Goal: Contribute content: Contribute content

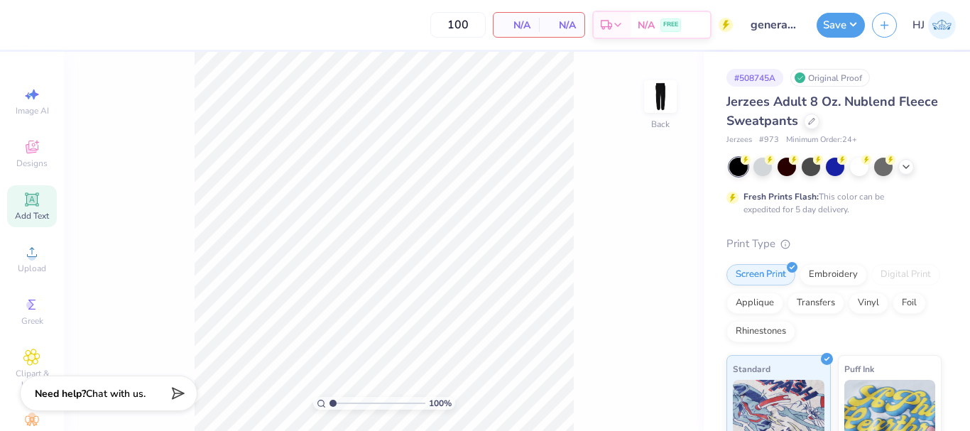
click at [26, 200] on icon at bounding box center [31, 198] width 13 height 13
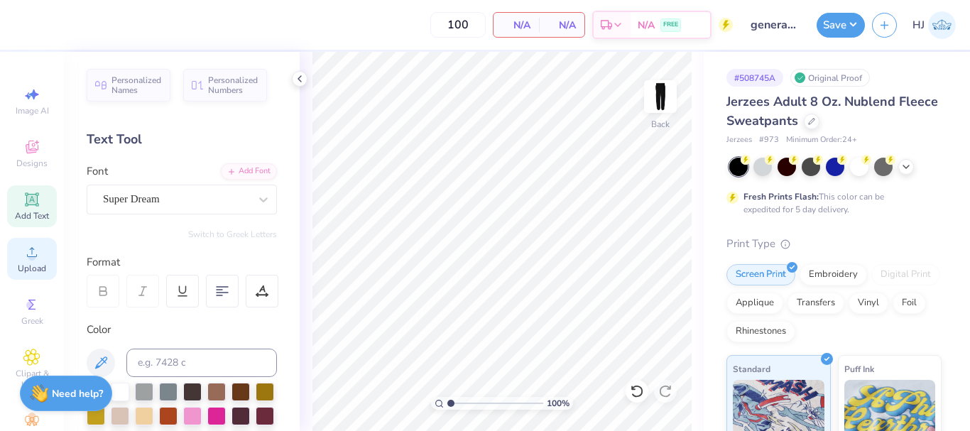
click at [23, 252] on icon at bounding box center [31, 252] width 17 height 17
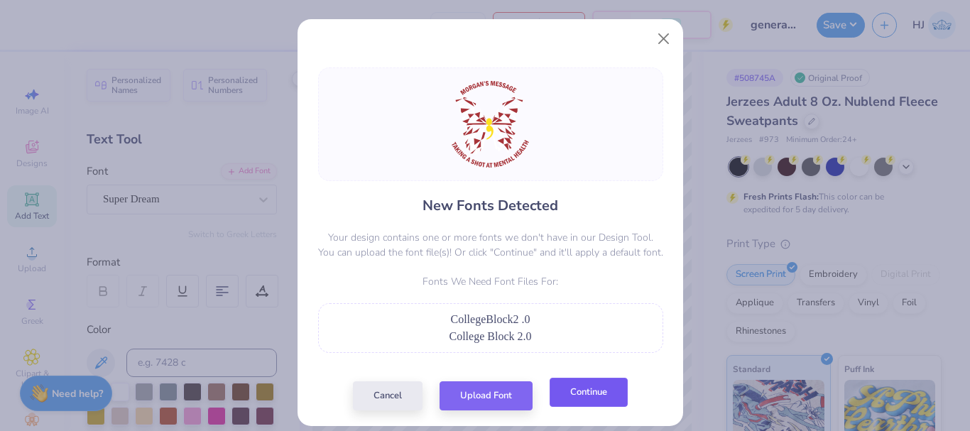
click at [570, 388] on button "Continue" at bounding box center [589, 392] width 78 height 29
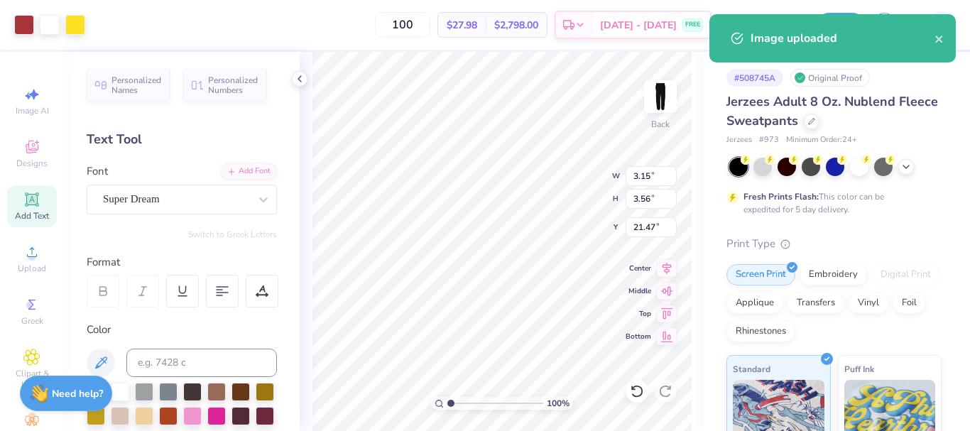
type input "6.65"
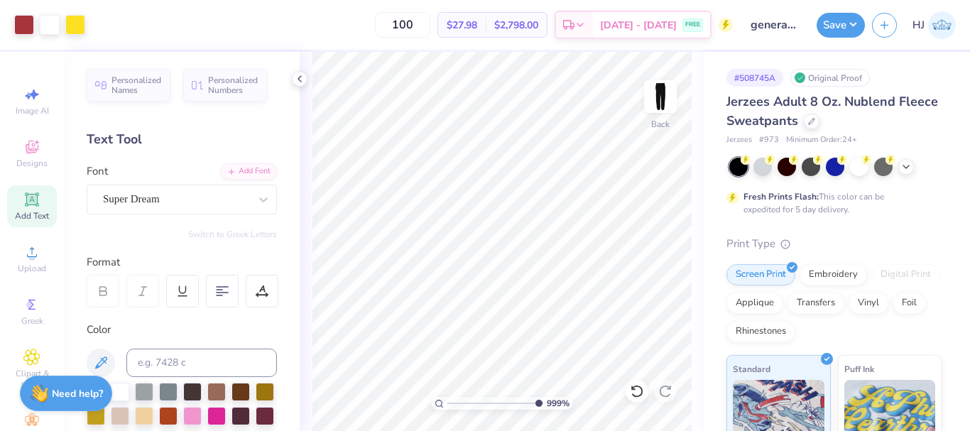
type input "9.98566702401636"
click at [650, 177] on input "3.15" at bounding box center [651, 176] width 51 height 20
type input "3.5"
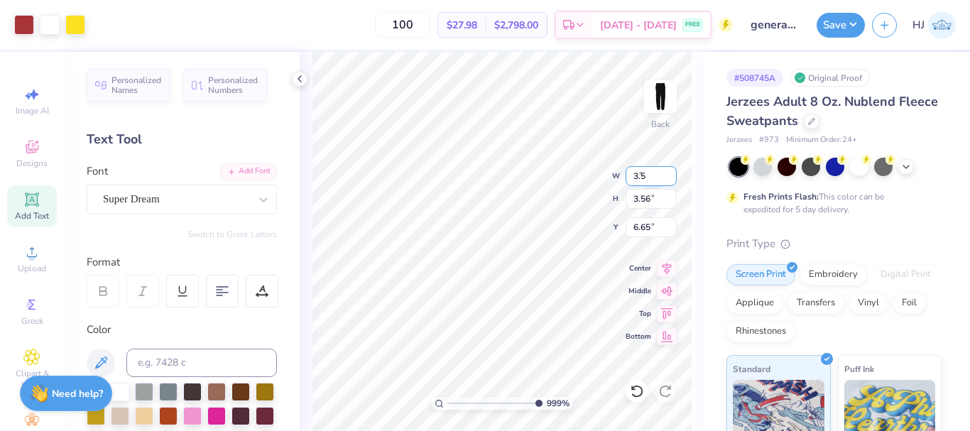
type input "9.98566702401636"
type input "3.50"
type input "3.95"
click at [646, 225] on input "6.46" at bounding box center [651, 227] width 51 height 20
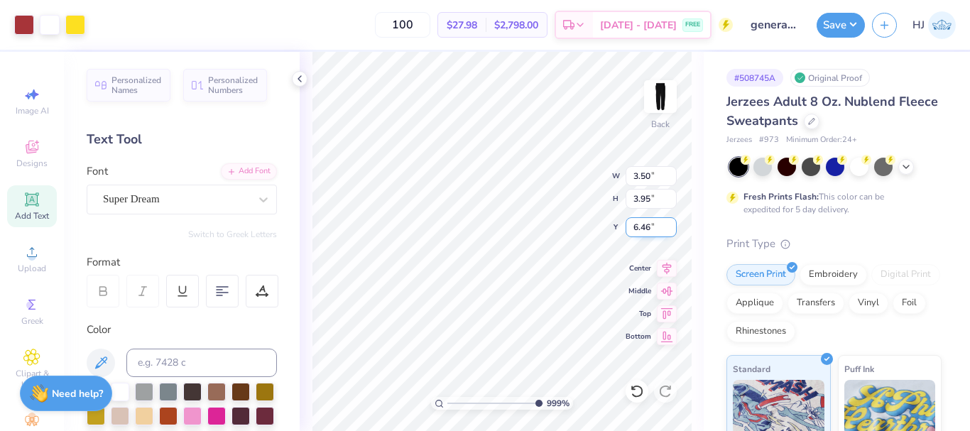
click at [646, 225] on input "6.46" at bounding box center [651, 227] width 51 height 20
type input "3"
type input "9.98566702401636"
type input "3.00"
type input "2.22643191709162"
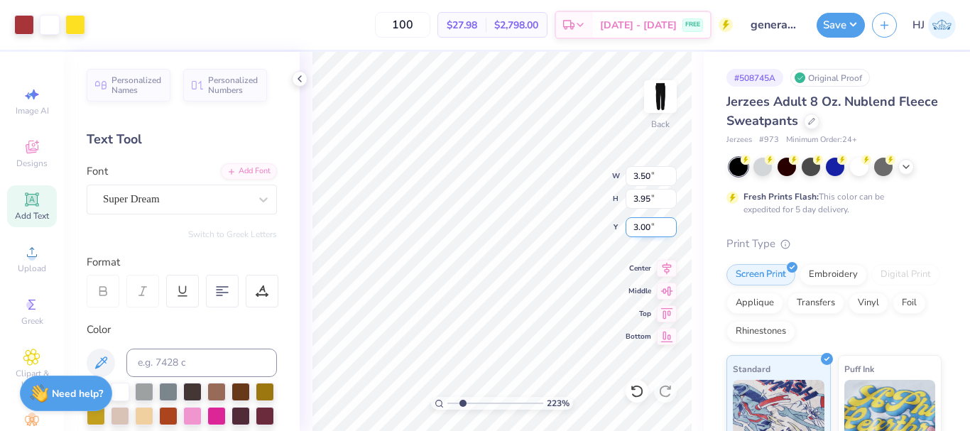
click at [654, 227] on input "3.00" at bounding box center [651, 227] width 51 height 20
type input "6.00"
click at [597, 223] on div "223 % Back W 3.50 3.50 " H 3.95 3.95 " Y 6.00 6.00 " Center Middle Top Bottom" at bounding box center [502, 241] width 404 height 379
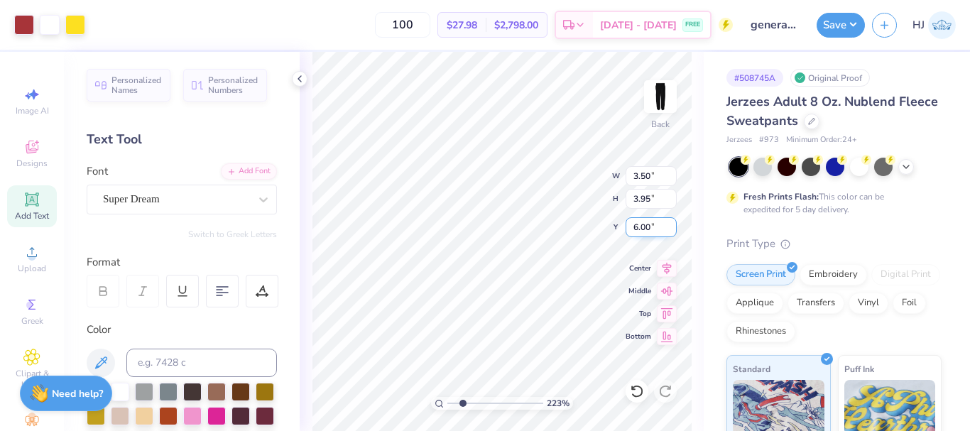
click at [586, 227] on div "223 % Back W 3.50 3.50 " H 3.95 3.95 " Y 6.00 6.00 " Center Middle Top Bottom" at bounding box center [502, 241] width 404 height 379
click at [646, 226] on input "6.00" at bounding box center [651, 227] width 51 height 20
type input "4.00"
type input "1"
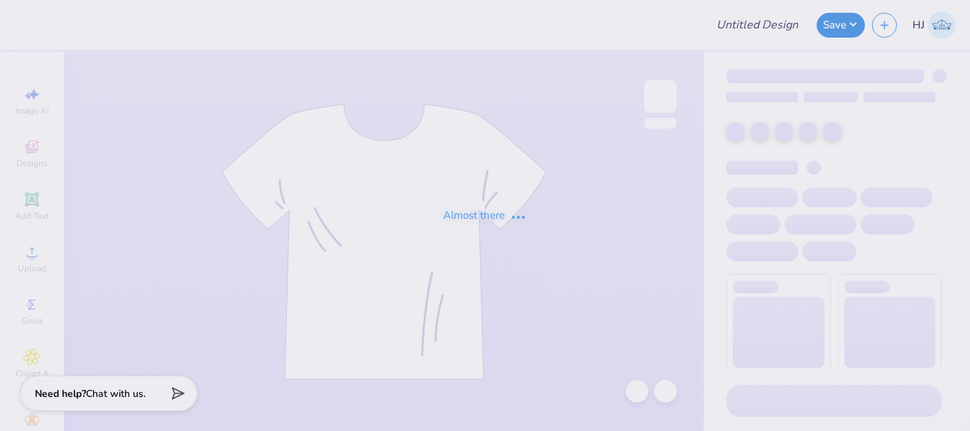
type input "general merch sweatpants"
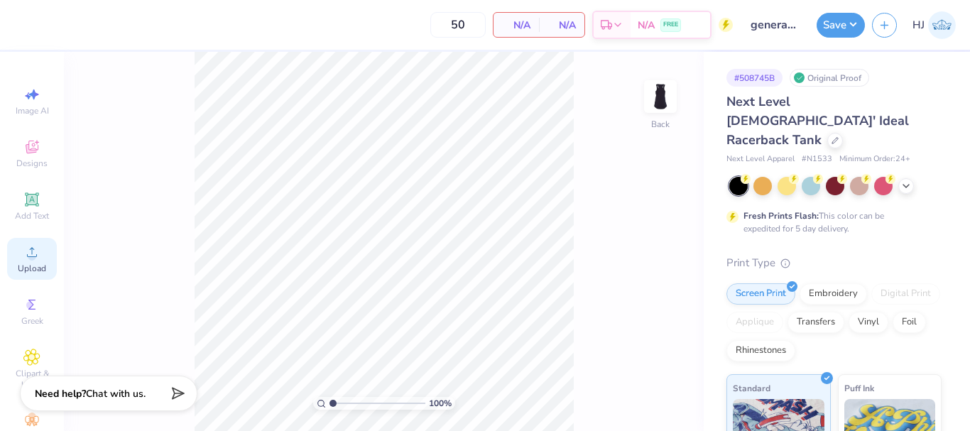
click at [31, 260] on icon at bounding box center [31, 252] width 17 height 17
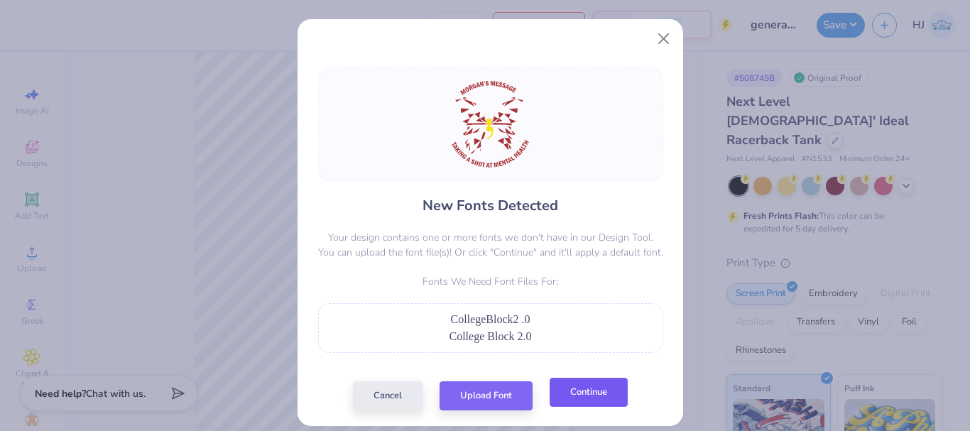
click at [587, 390] on button "Continue" at bounding box center [589, 392] width 78 height 29
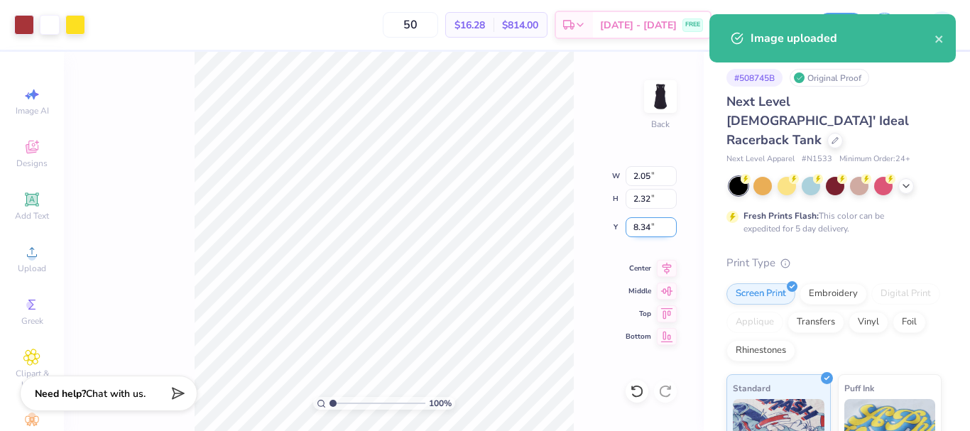
click at [642, 233] on input "8.34" at bounding box center [651, 227] width 51 height 20
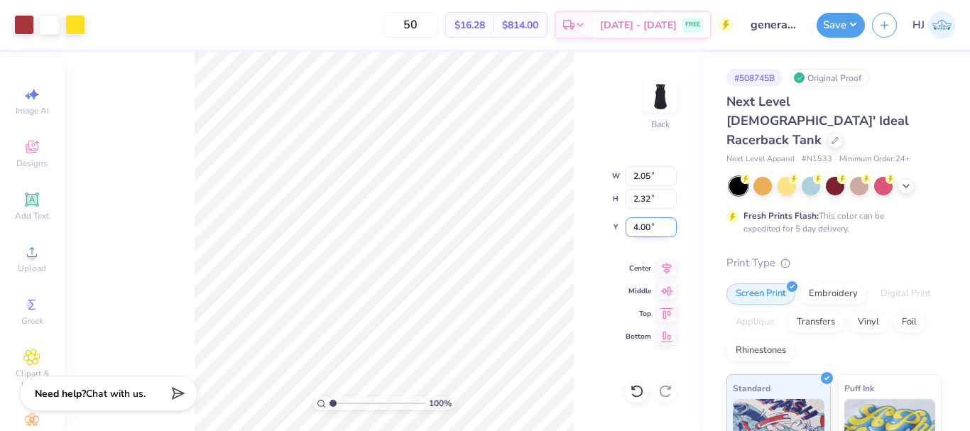
click at [654, 224] on input "4.00" at bounding box center [651, 227] width 51 height 20
click at [654, 224] on input "3.00" at bounding box center [651, 227] width 51 height 20
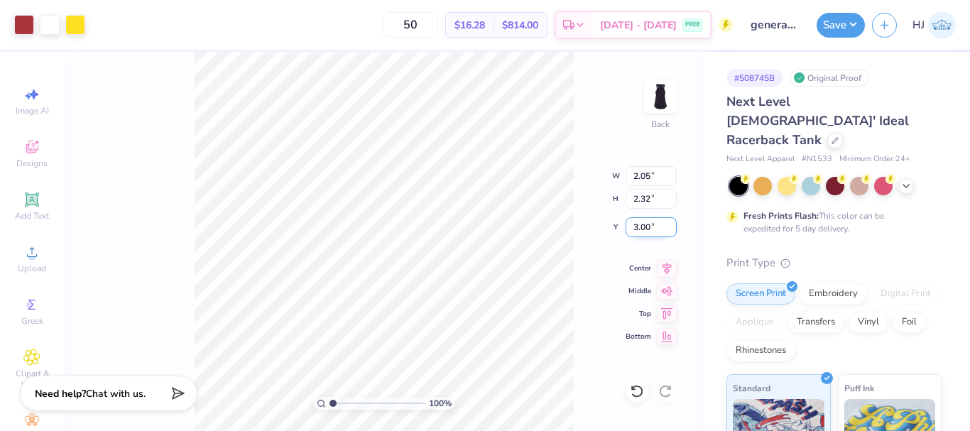
click at [654, 224] on input "3.00" at bounding box center [651, 227] width 51 height 20
type input "2.00"
click at [658, 176] on input "2.05" at bounding box center [651, 176] width 51 height 20
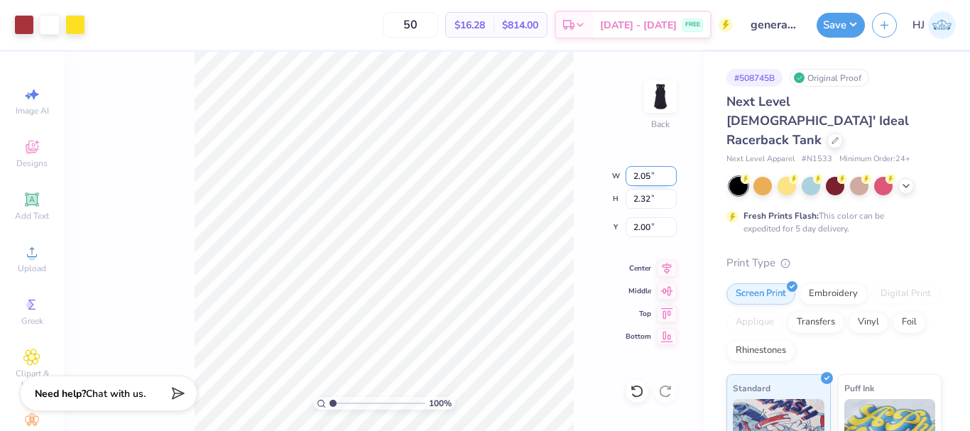
click at [658, 176] on input "2.05" at bounding box center [651, 176] width 51 height 20
type input "3.50"
type input "3.95"
type input "1.18"
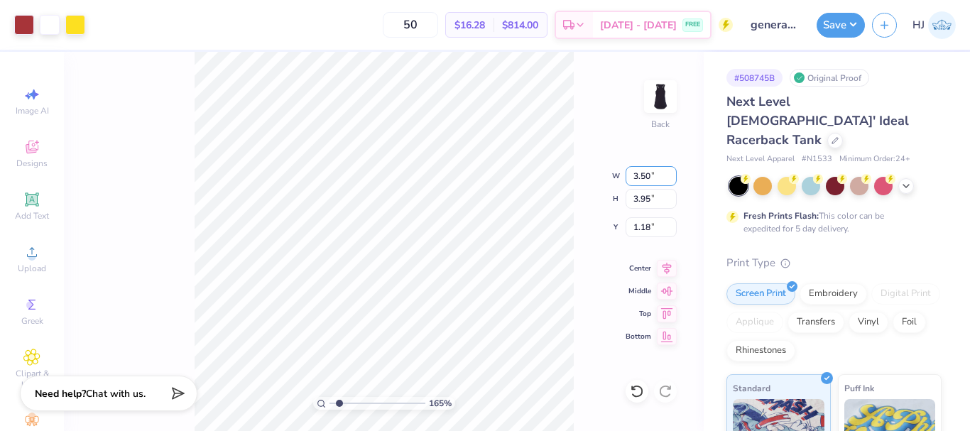
type input "1.49212329151837"
click at [651, 226] on input "1.18" at bounding box center [651, 227] width 51 height 20
type input "1"
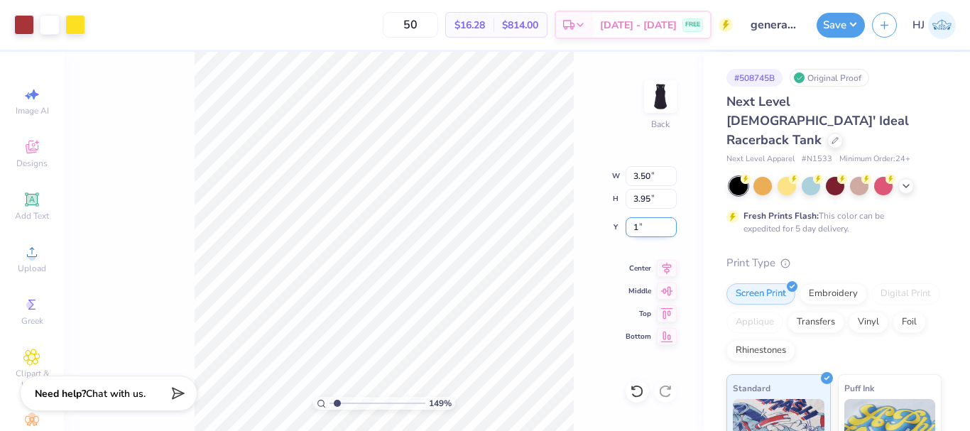
type input "1.49212329151837"
type input "1.00"
type input "1.49212329151837"
type input "1.13"
click at [653, 178] on input "3.50" at bounding box center [651, 176] width 51 height 20
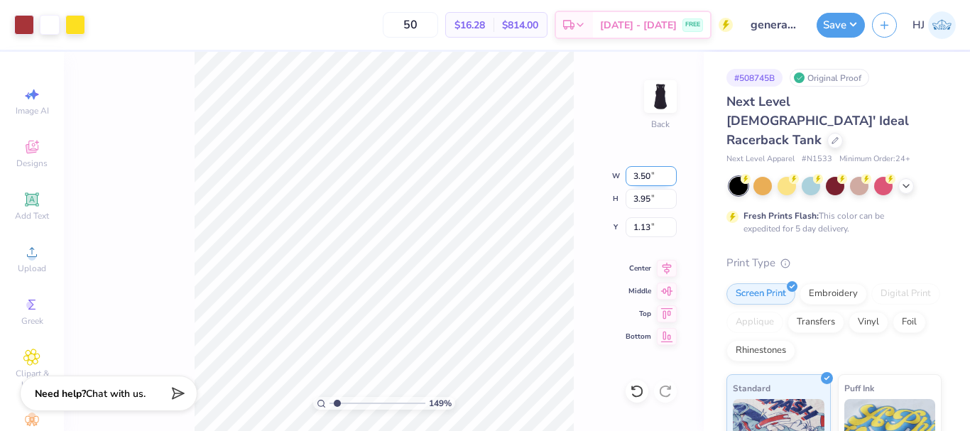
click at [653, 178] on input "3.50" at bounding box center [651, 176] width 51 height 20
type input "2.5"
type input "1.49212329151837"
type input "2.50"
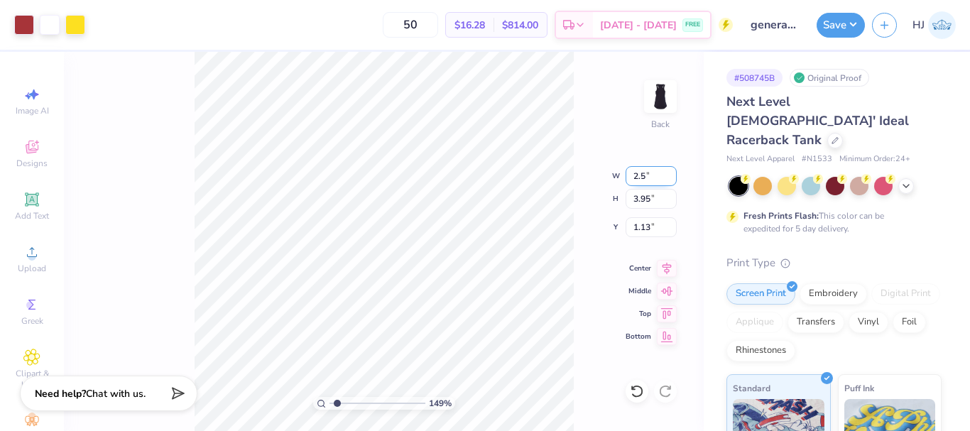
type input "2.82"
click at [655, 225] on input "1.69" at bounding box center [651, 227] width 51 height 20
type input "1.5"
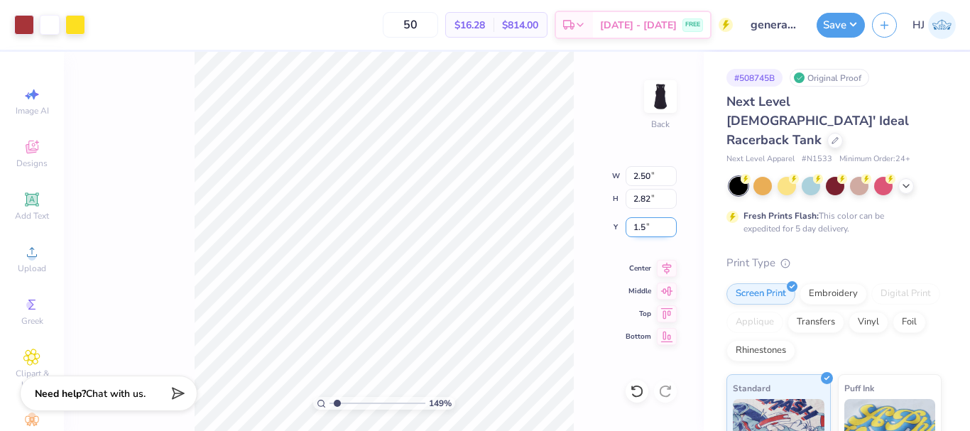
type input "1.49212329151837"
type input "1.50"
type input "1.49212329151837"
click at [648, 224] on input "1.50" at bounding box center [651, 227] width 51 height 20
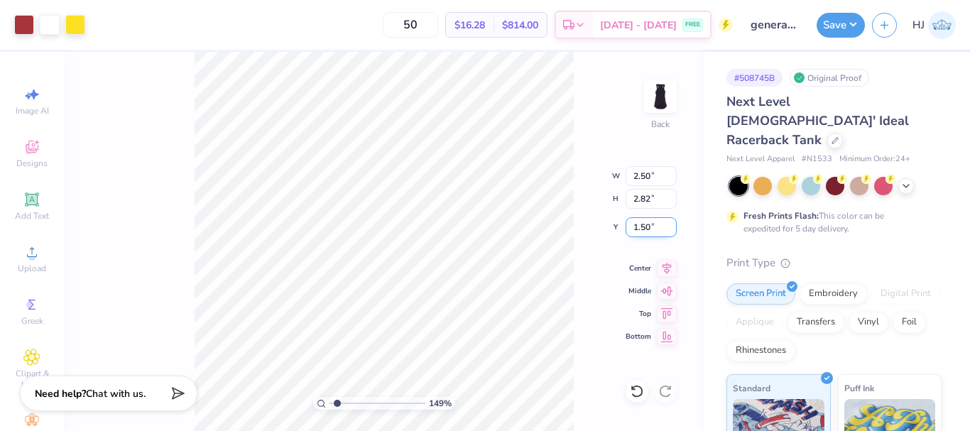
click at [648, 224] on input "1.50" at bounding box center [651, 227] width 51 height 20
type input "1"
type input "1.49212329151837"
type input "1.00"
type input "1.49212329151837"
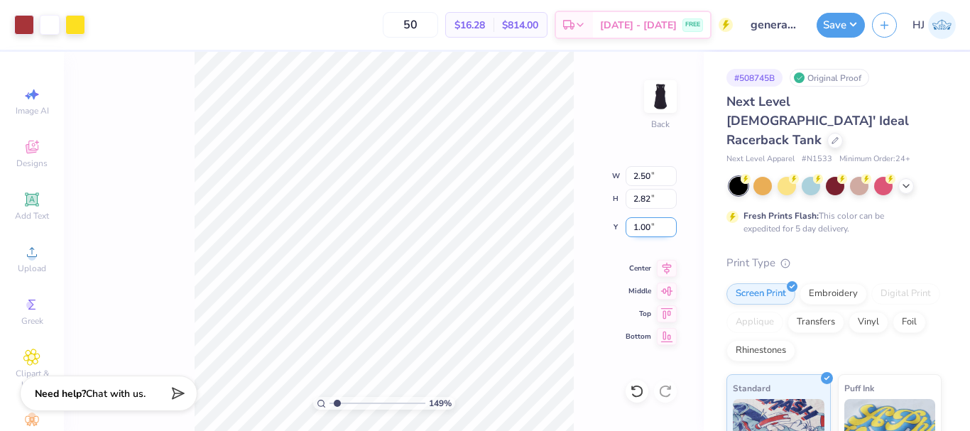
click at [643, 224] on input "1.00" at bounding box center [651, 227] width 51 height 20
type input "2"
type input "1.49212329151837"
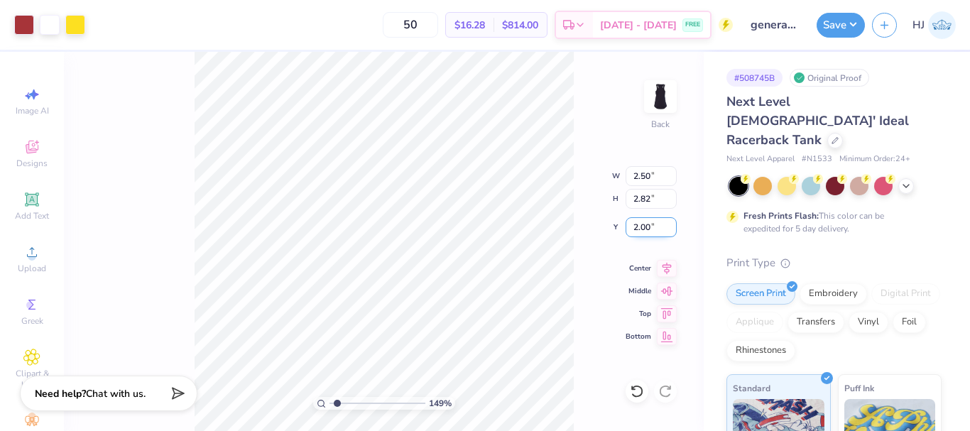
click at [632, 222] on input "2.00" at bounding box center [651, 227] width 51 height 20
type input "1.00"
type input "1"
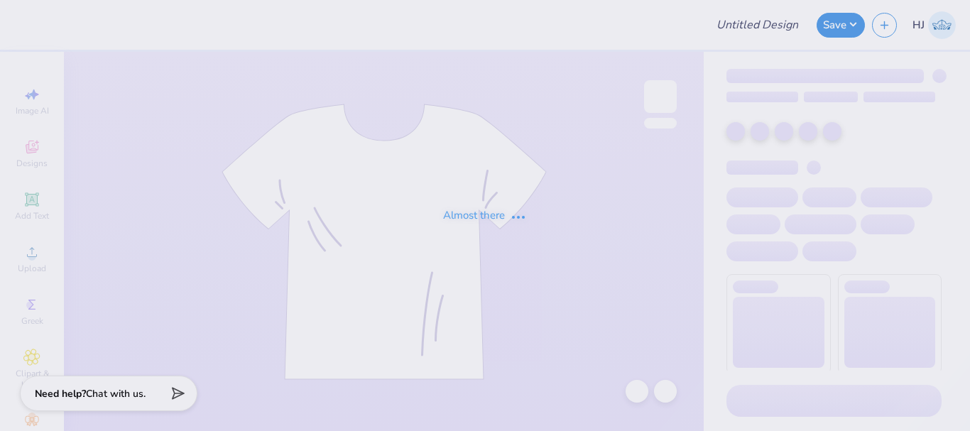
type input "Original Tee Design by [PERSON_NAME]"
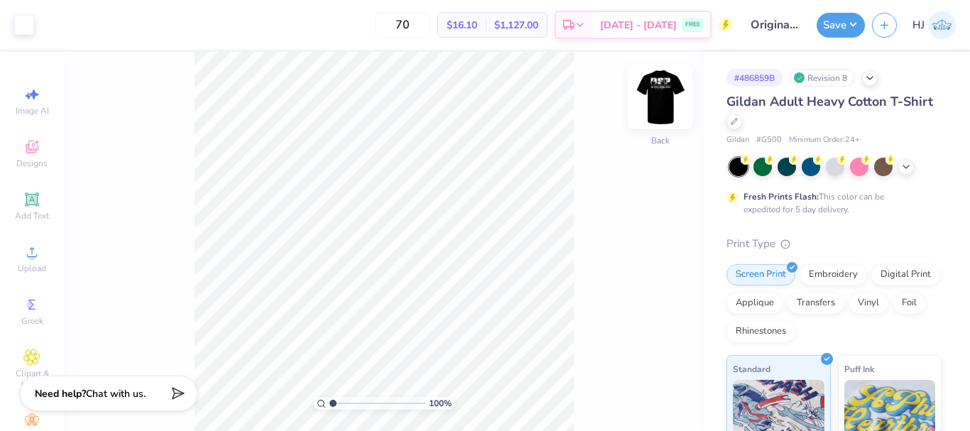
click at [665, 100] on img at bounding box center [660, 96] width 57 height 57
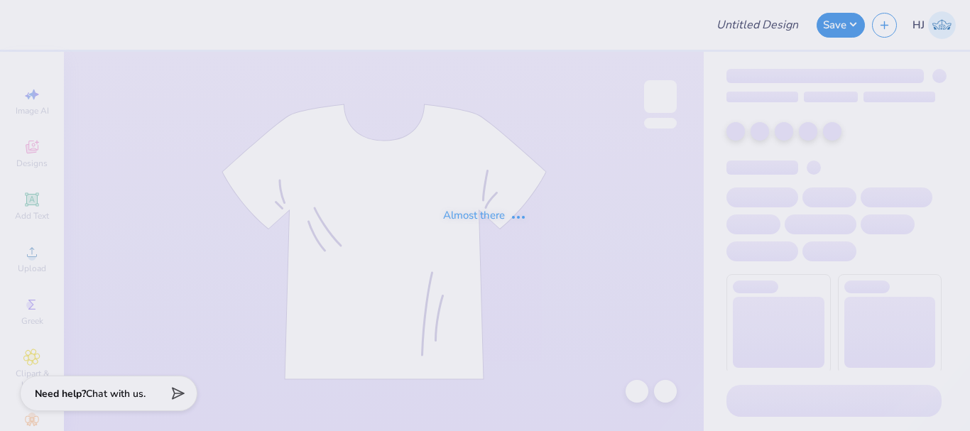
type input "Original Tee Design by [PERSON_NAME]"
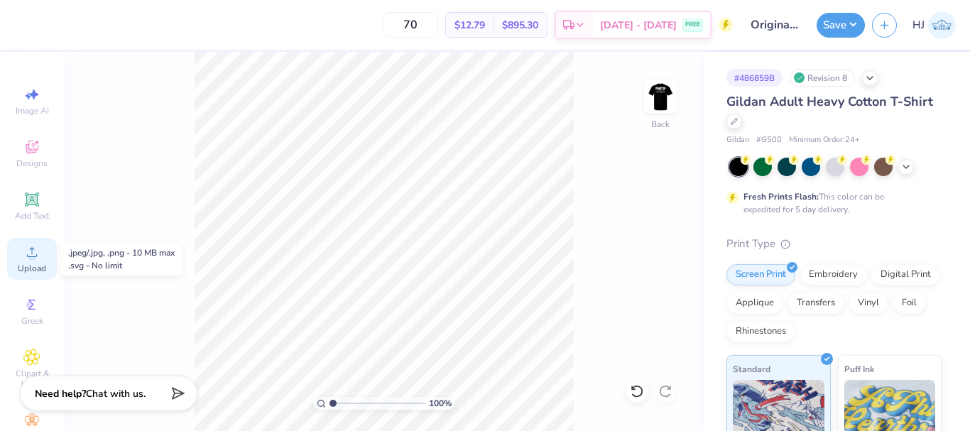
click at [27, 257] on icon at bounding box center [32, 252] width 10 height 10
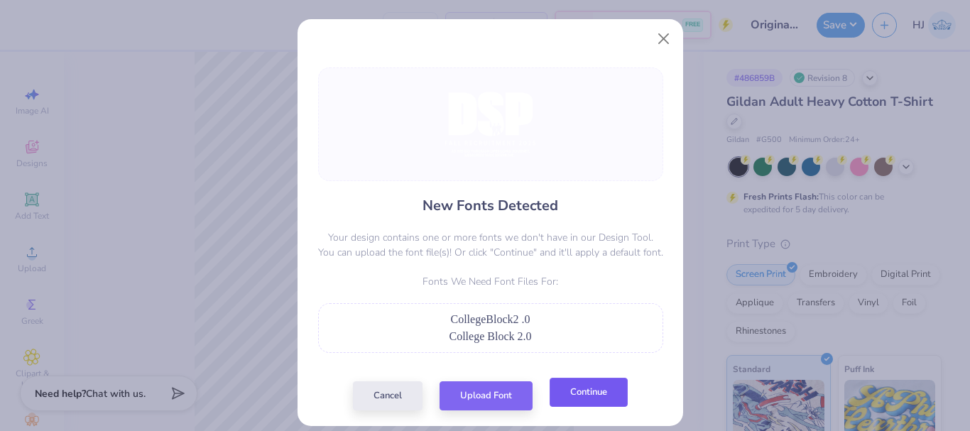
click at [561, 397] on button "Continue" at bounding box center [589, 392] width 78 height 29
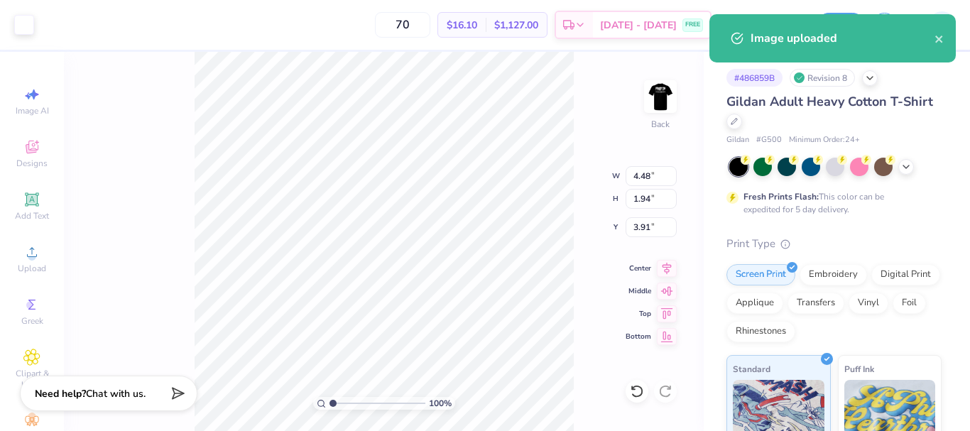
type input "3.91"
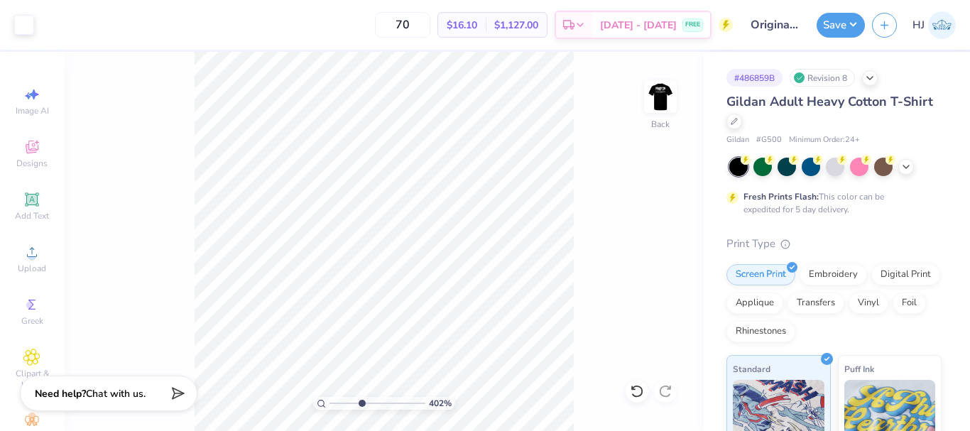
drag, startPoint x: 346, startPoint y: 402, endPoint x: 362, endPoint y: 400, distance: 15.8
click at [362, 400] on input "range" at bounding box center [378, 403] width 96 height 13
click at [39, 249] on div "Upload" at bounding box center [32, 259] width 50 height 42
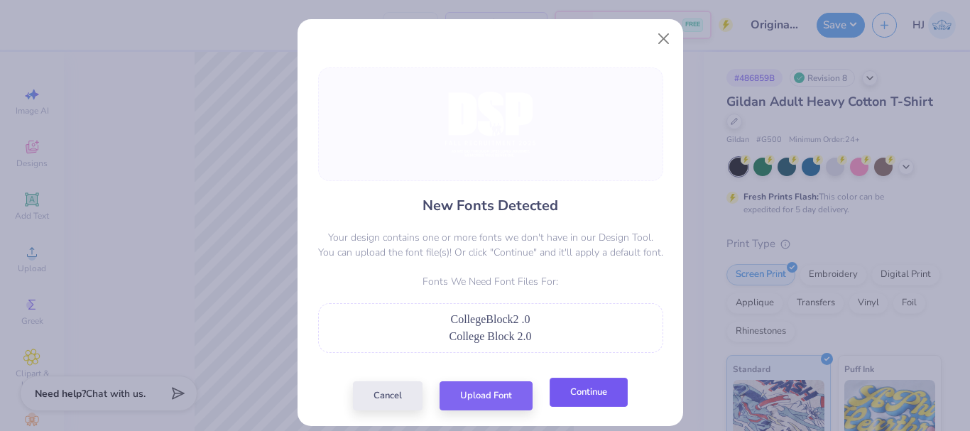
click at [582, 390] on button "Continue" at bounding box center [589, 392] width 78 height 29
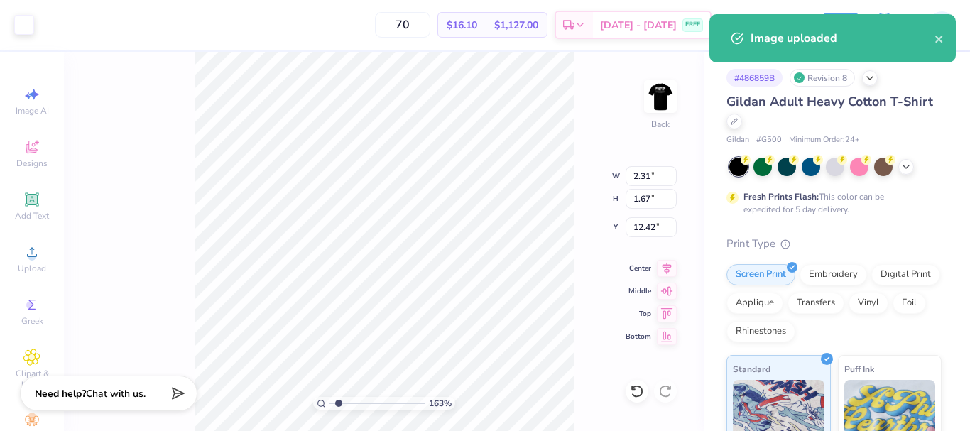
type input "1.47813560757927"
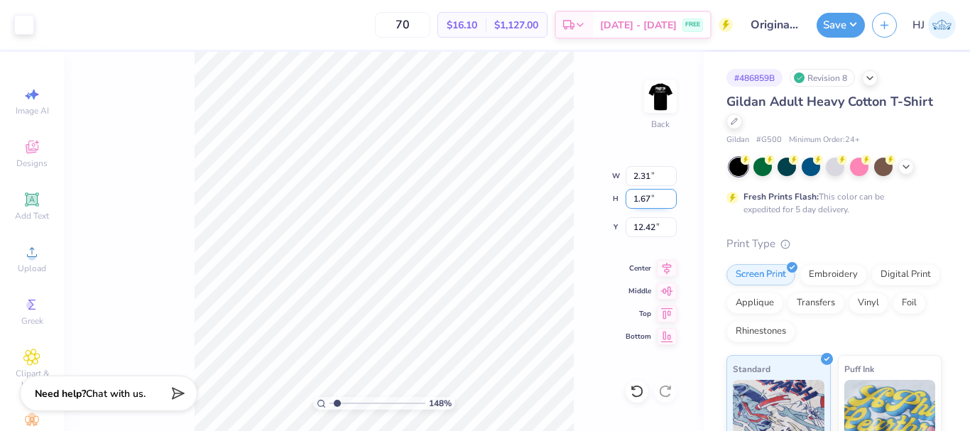
click at [648, 195] on input "1.67" at bounding box center [651, 199] width 51 height 20
type input "3.5"
type input "1.47813560757927"
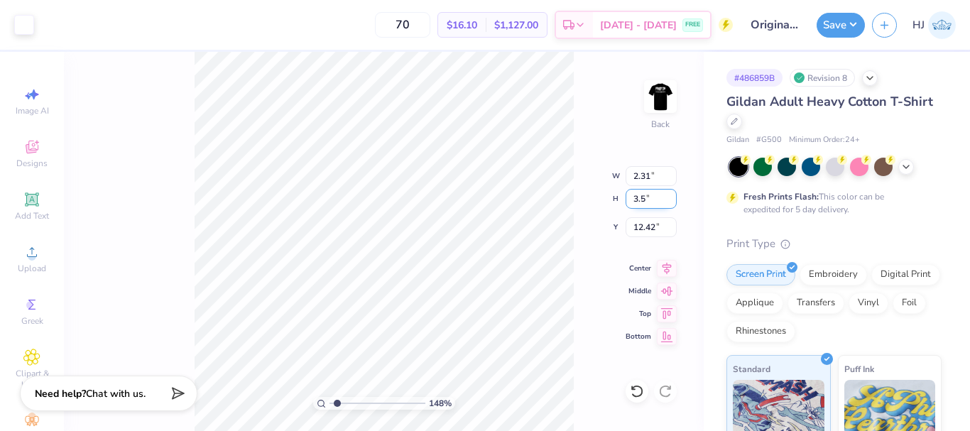
type input "4.85"
type input "3.50"
click at [656, 231] on input "11.50" at bounding box center [651, 227] width 51 height 20
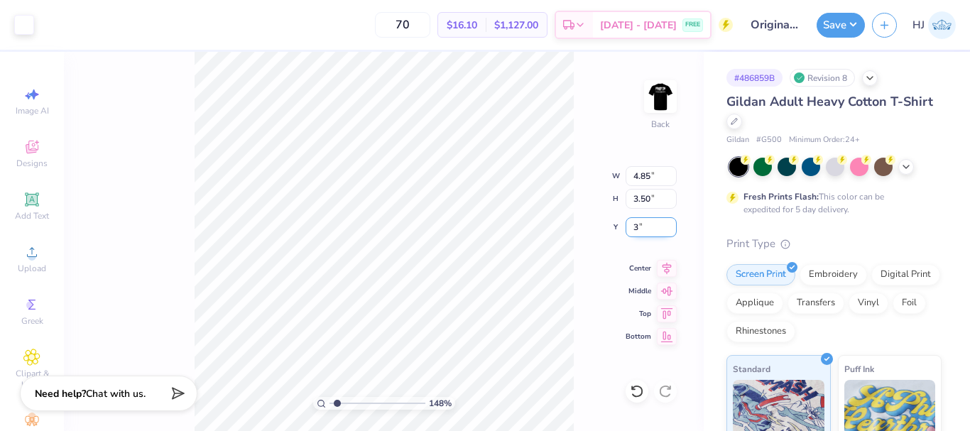
type input "3"
type input "1.47813560757927"
type input "3.00"
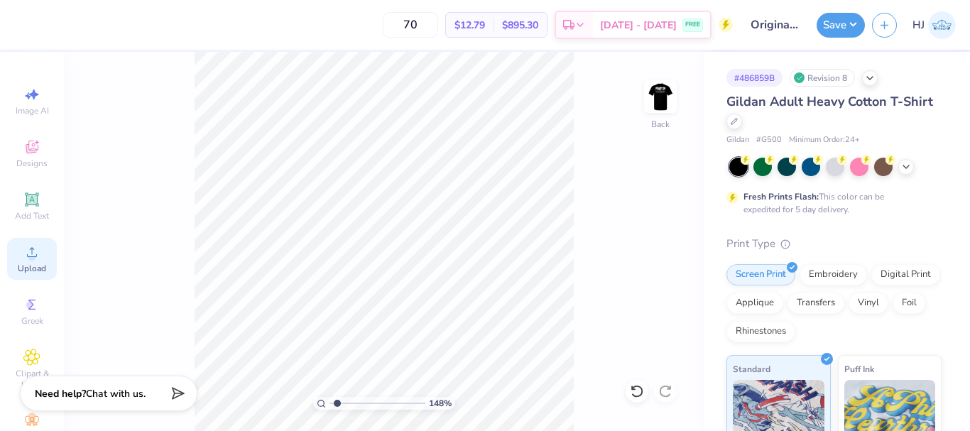
click at [23, 256] on icon at bounding box center [31, 252] width 17 height 17
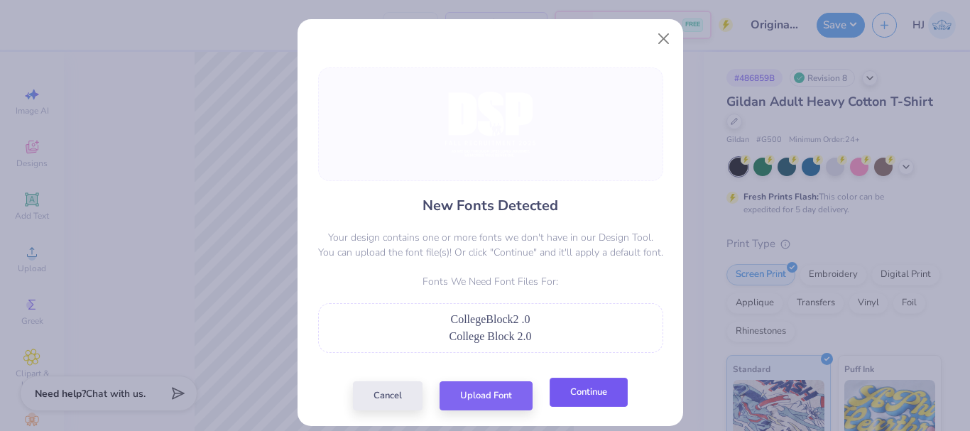
click at [585, 408] on div "Cancel Upload Font Continue" at bounding box center [490, 395] width 275 height 29
click at [614, 380] on div "New Fonts Detected Your design contains one or more fonts we don't have in our …" at bounding box center [491, 238] width 354 height 343
click at [612, 390] on button "Continue" at bounding box center [589, 392] width 78 height 29
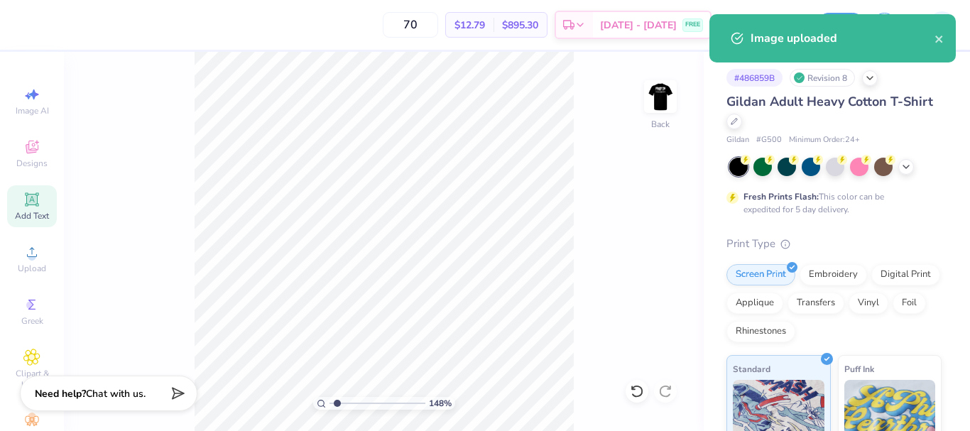
click at [33, 201] on icon at bounding box center [31, 199] width 17 height 17
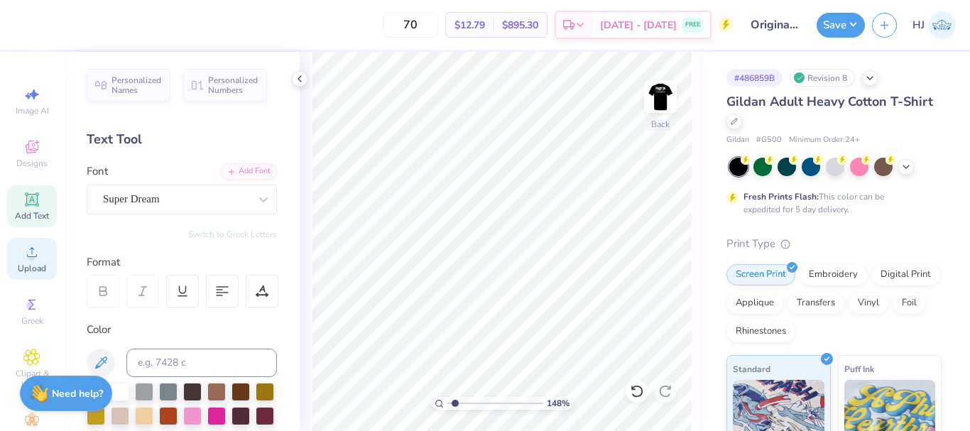
click at [39, 262] on div "Upload" at bounding box center [32, 259] width 50 height 42
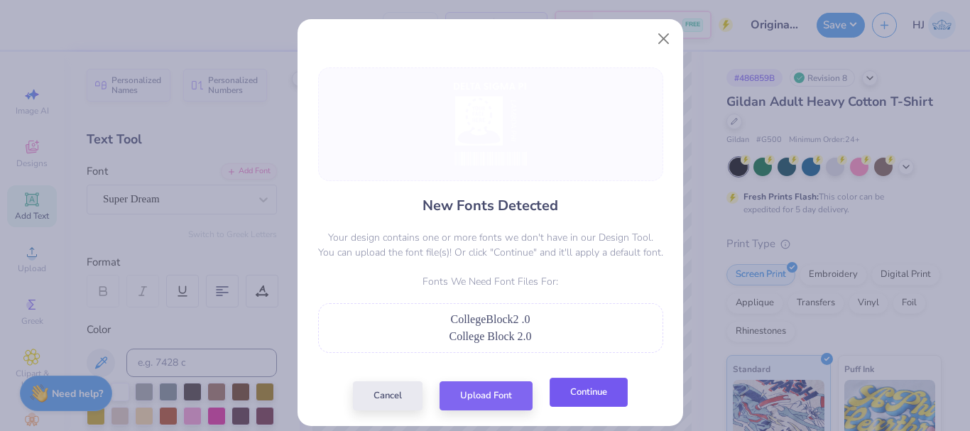
click at [575, 401] on button "Continue" at bounding box center [589, 392] width 78 height 29
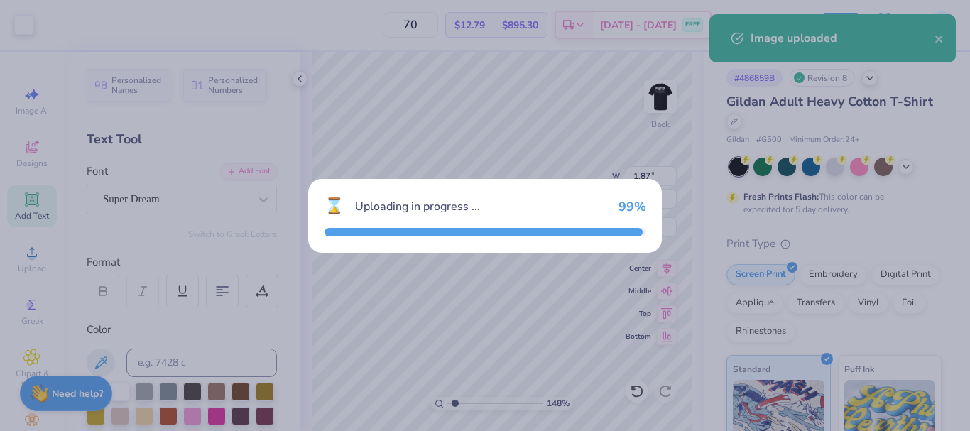
type input "1.47813560757927"
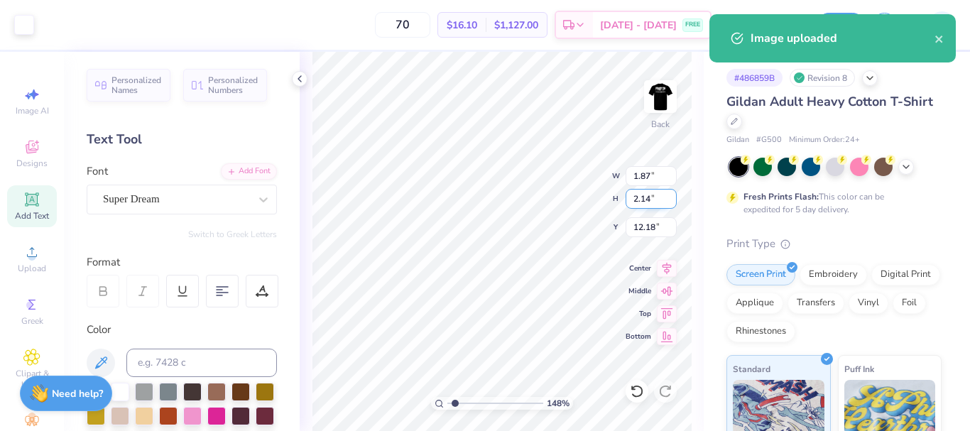
click at [661, 200] on input "2.14" at bounding box center [651, 199] width 51 height 20
type input "3.5"
type input "1.47813560757927"
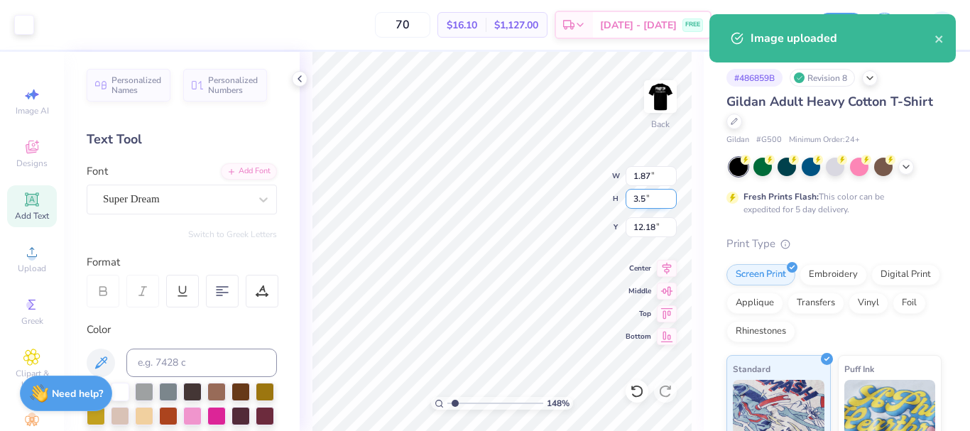
type input "3.07"
type input "3.50"
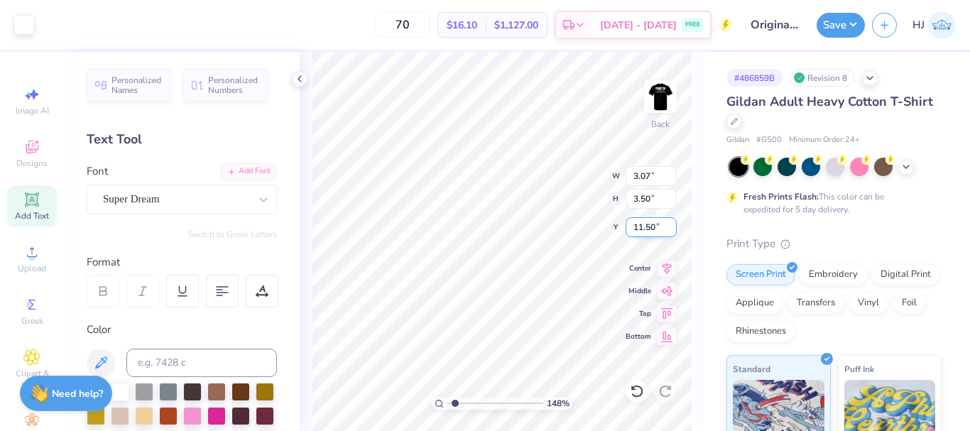
click at [649, 230] on input "11.50" at bounding box center [651, 227] width 51 height 20
type input "3"
type input "1.47813560757927"
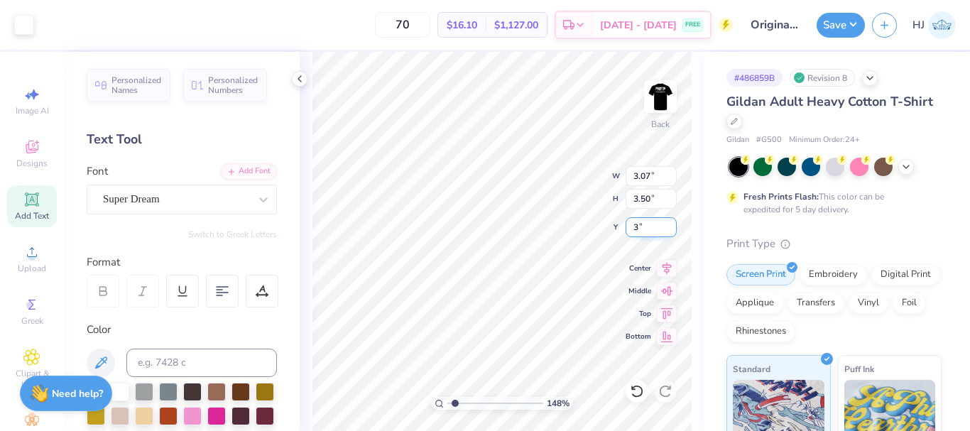
type input "3.00"
click at [561, 202] on div "148 % Back W 3.07 3.07 " H 3.50 3.50 " Y 3.00 3.00 " Center Middle Top Bottom" at bounding box center [502, 241] width 404 height 379
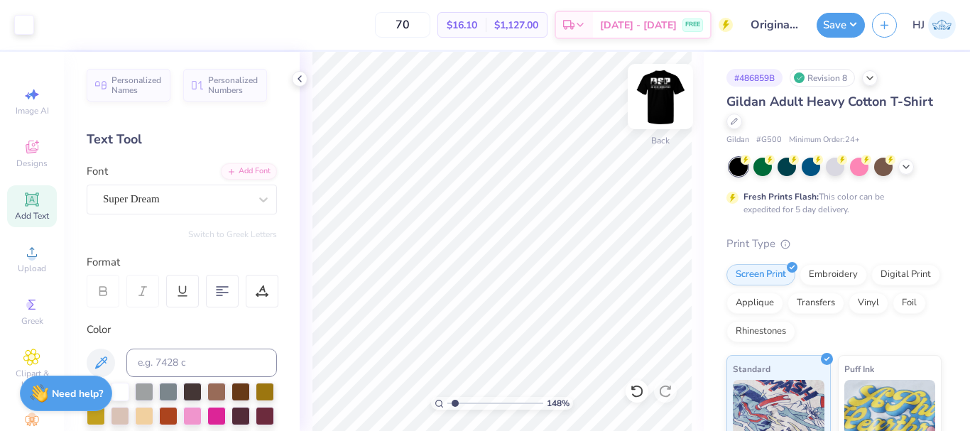
click at [656, 90] on img at bounding box center [660, 96] width 57 height 57
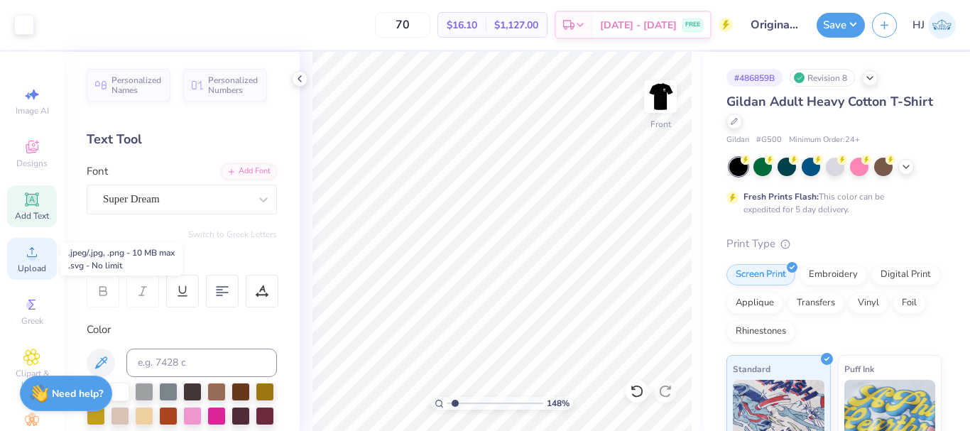
click at [18, 263] on span "Upload" at bounding box center [32, 268] width 28 height 11
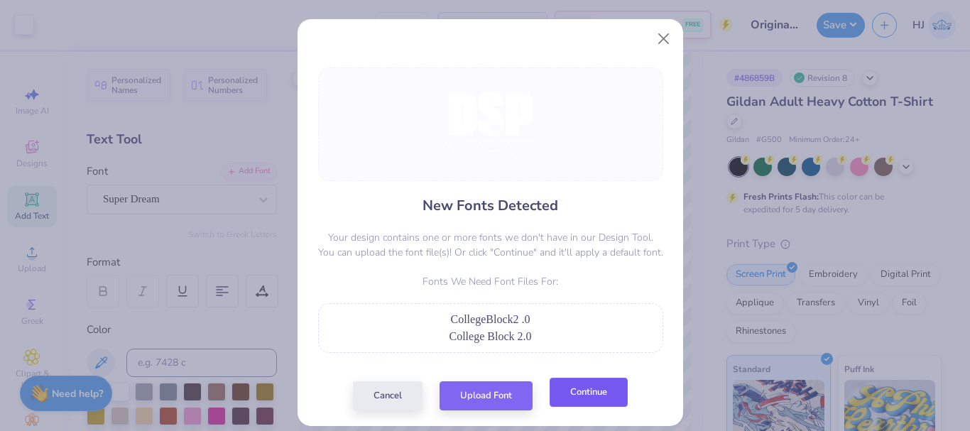
click at [573, 392] on button "Continue" at bounding box center [589, 392] width 78 height 29
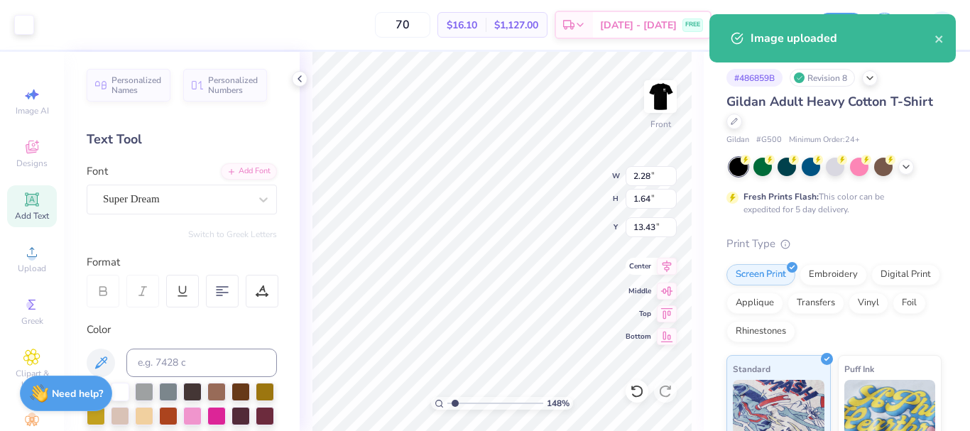
type input "1.47813560757927"
type input "7.36"
type input "0.77"
type input "8.26"
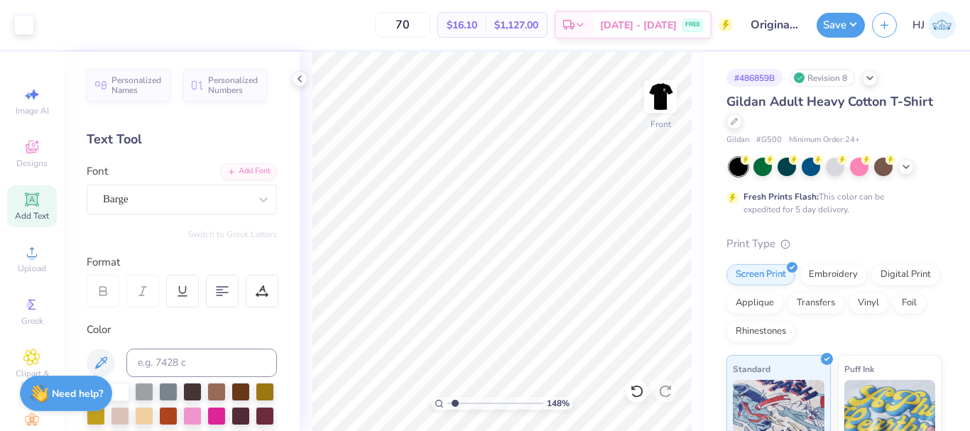
type input "1.47813560757927"
click at [652, 179] on input "2.28" at bounding box center [651, 176] width 51 height 20
type input "12"
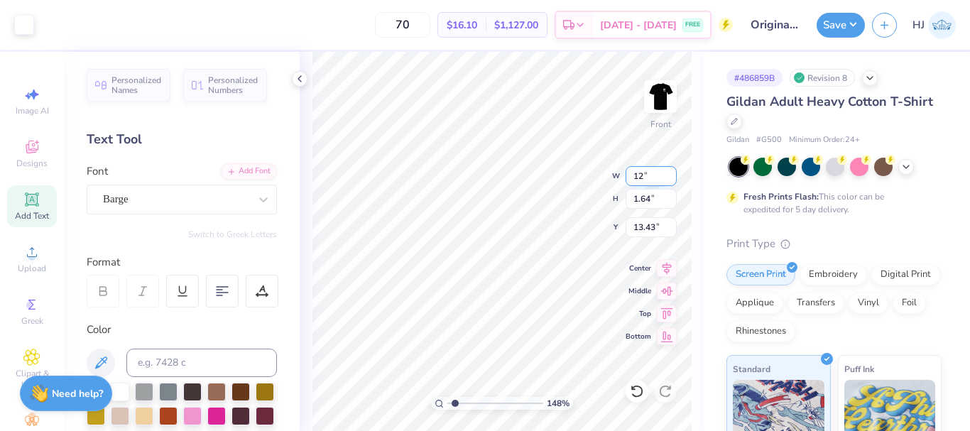
type input "1.47813560757927"
type input "12.00"
type input "8.66"
click at [648, 223] on input "9.92" at bounding box center [651, 227] width 51 height 20
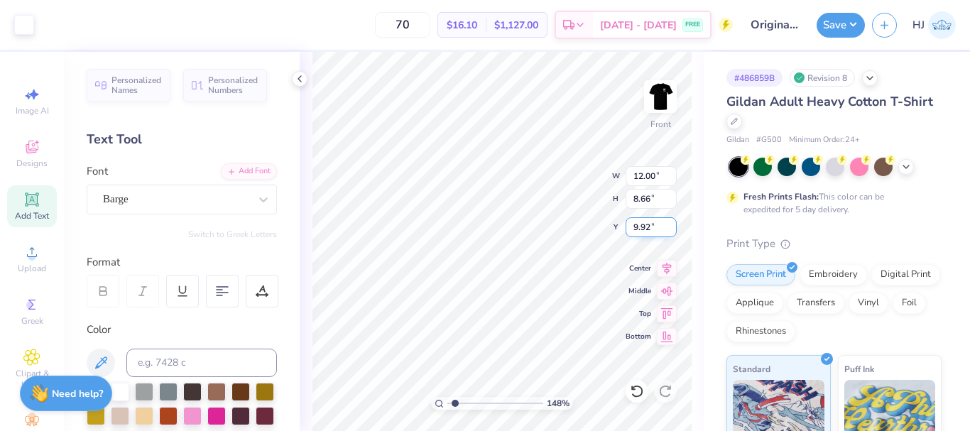
click at [648, 223] on input "9.92" at bounding box center [651, 227] width 51 height 20
type input "3"
type input "1.47813560757927"
type input "3.00"
click at [300, 78] on icon at bounding box center [299, 78] width 11 height 11
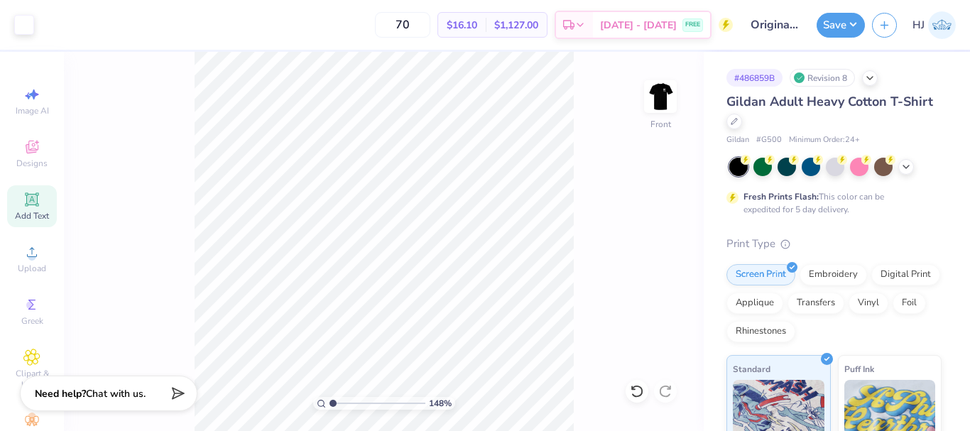
drag, startPoint x: 339, startPoint y: 401, endPoint x: 270, endPoint y: 403, distance: 68.9
type input "1"
click at [330, 403] on input "range" at bounding box center [378, 403] width 96 height 13
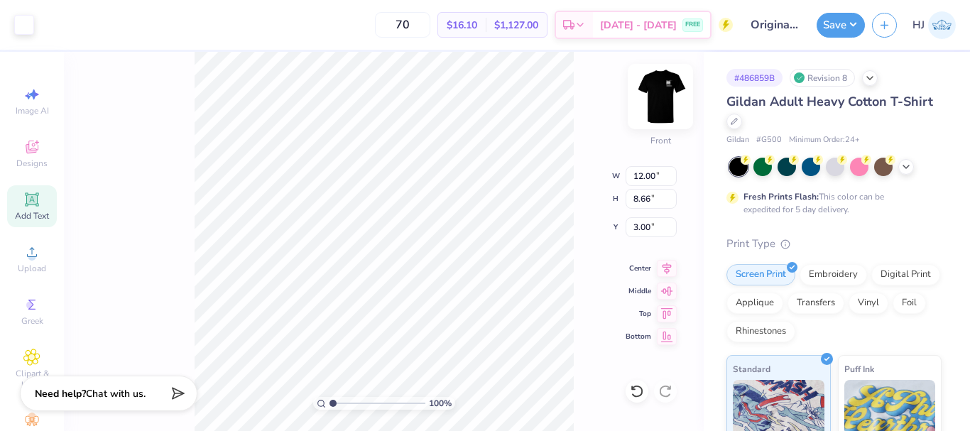
click at [664, 92] on img at bounding box center [660, 96] width 57 height 57
